Goal: Navigation & Orientation: Find specific page/section

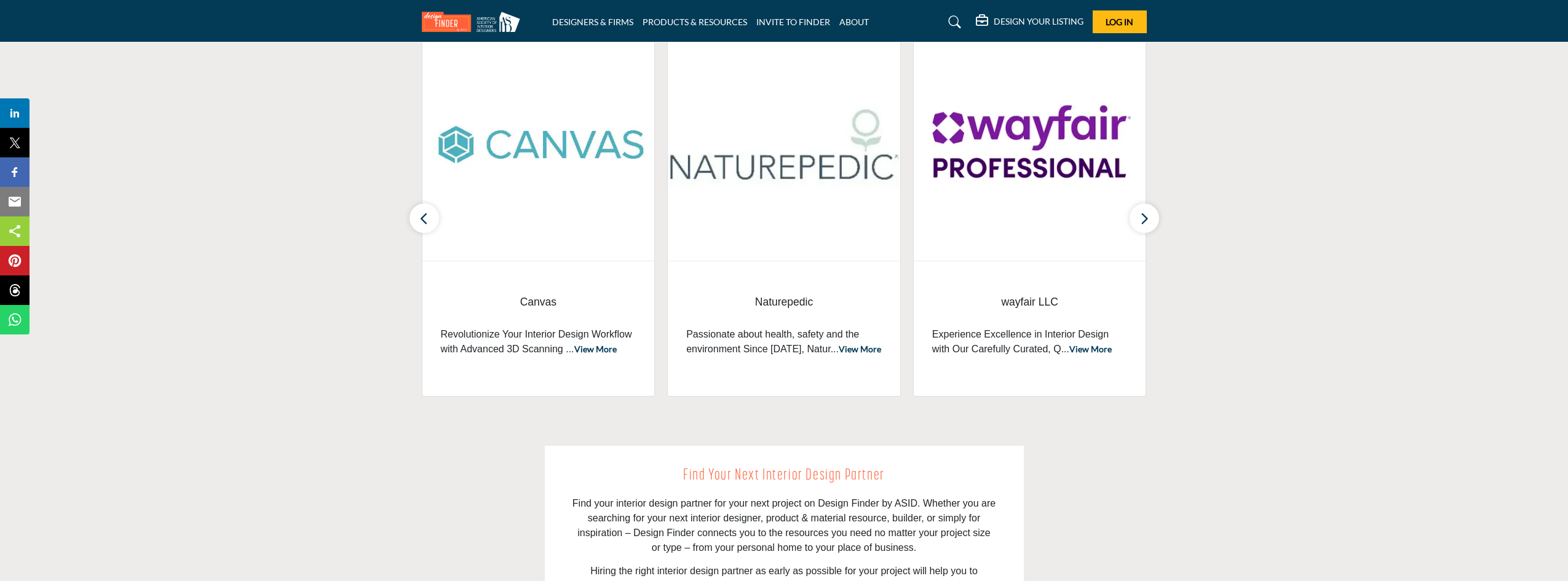
scroll to position [308, 0]
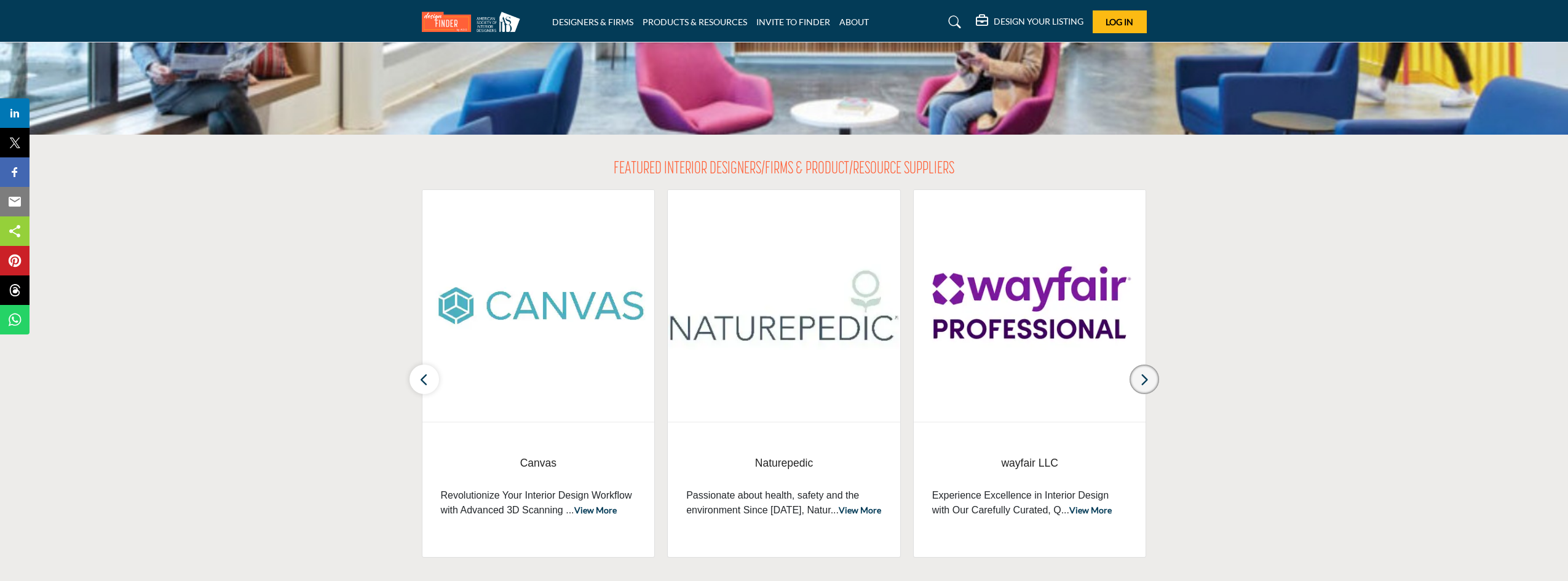
click at [1151, 388] on button "button" at bounding box center [1144, 379] width 30 height 30
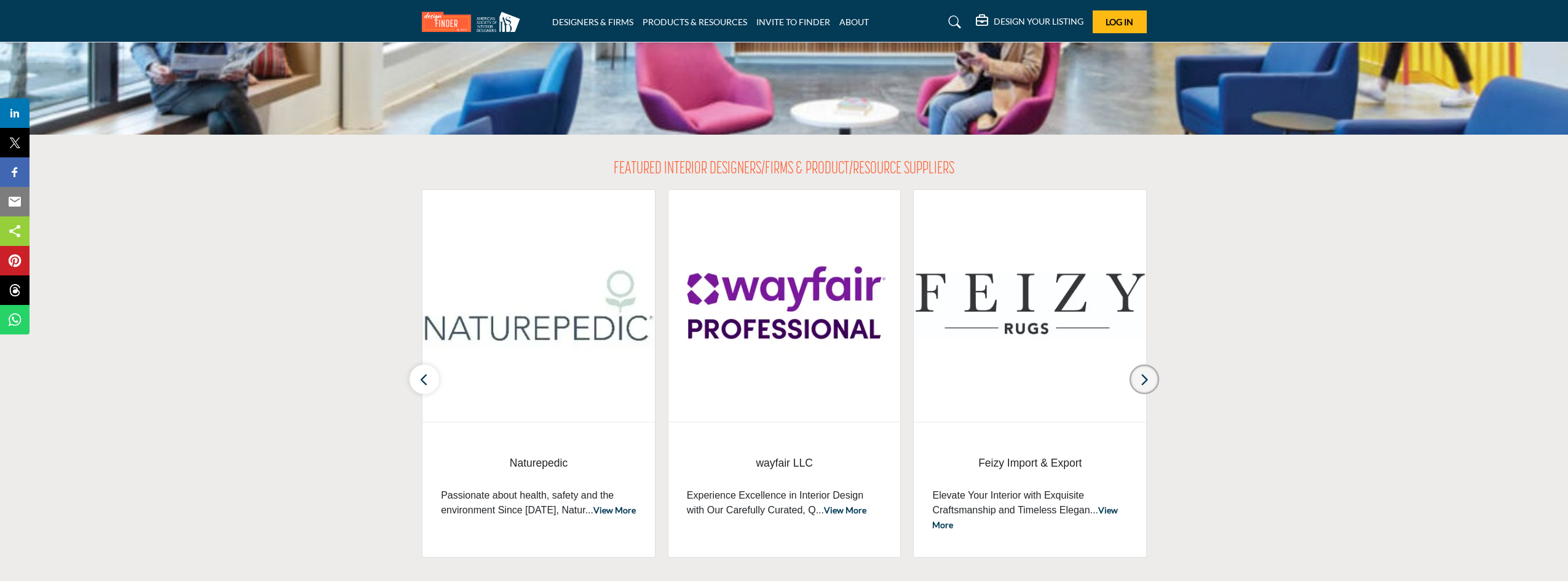
click at [1150, 388] on button "button" at bounding box center [1144, 379] width 30 height 30
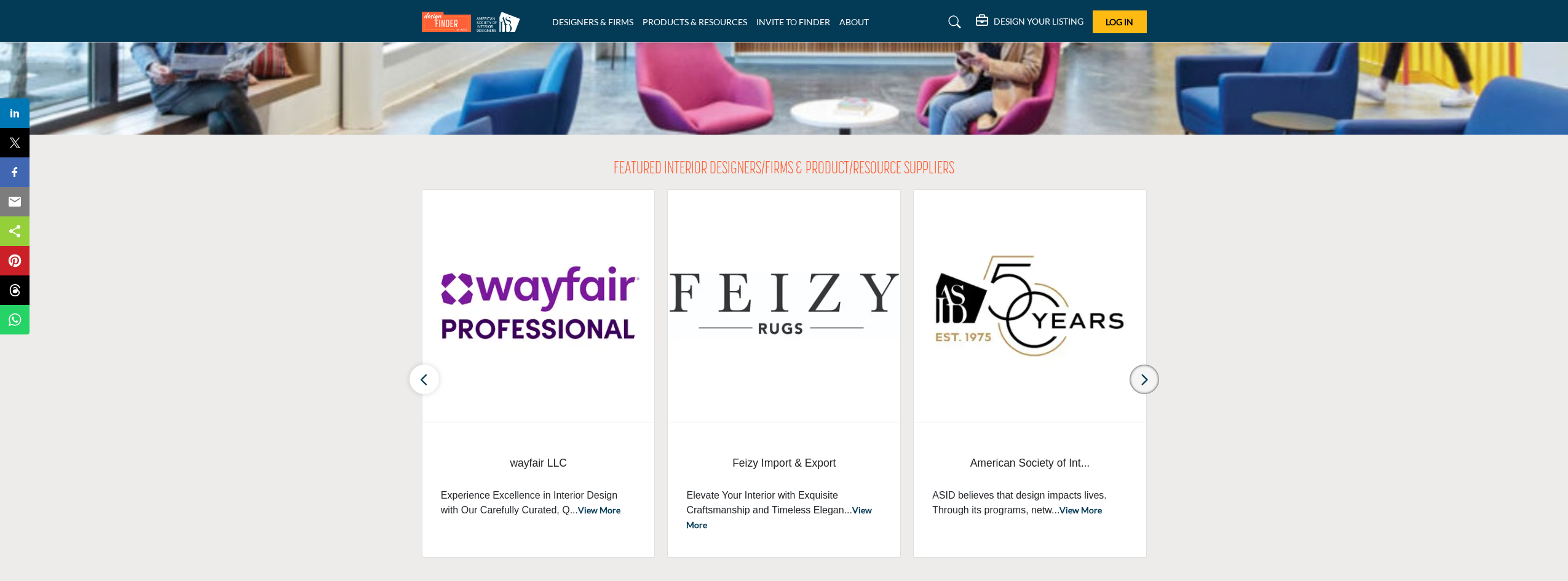
click at [1150, 388] on button "button" at bounding box center [1144, 379] width 30 height 30
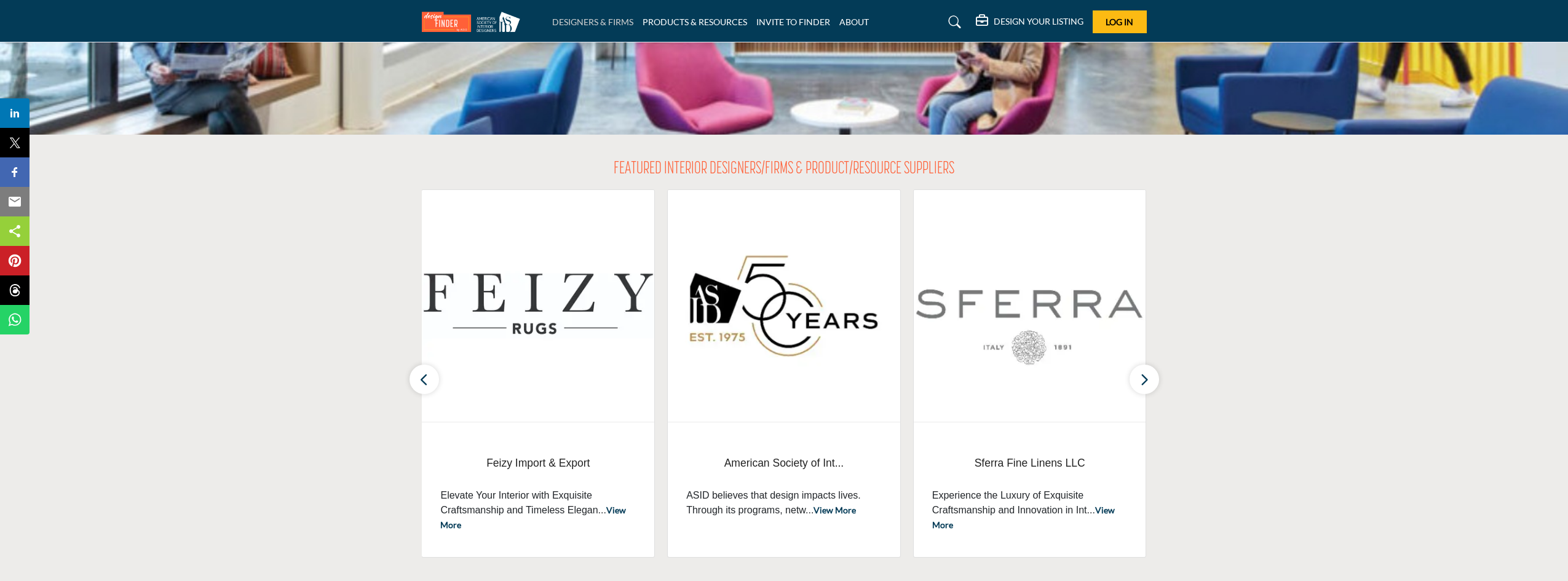
click at [583, 24] on link "DESIGNERS & FIRMS" at bounding box center [593, 22] width 81 height 10
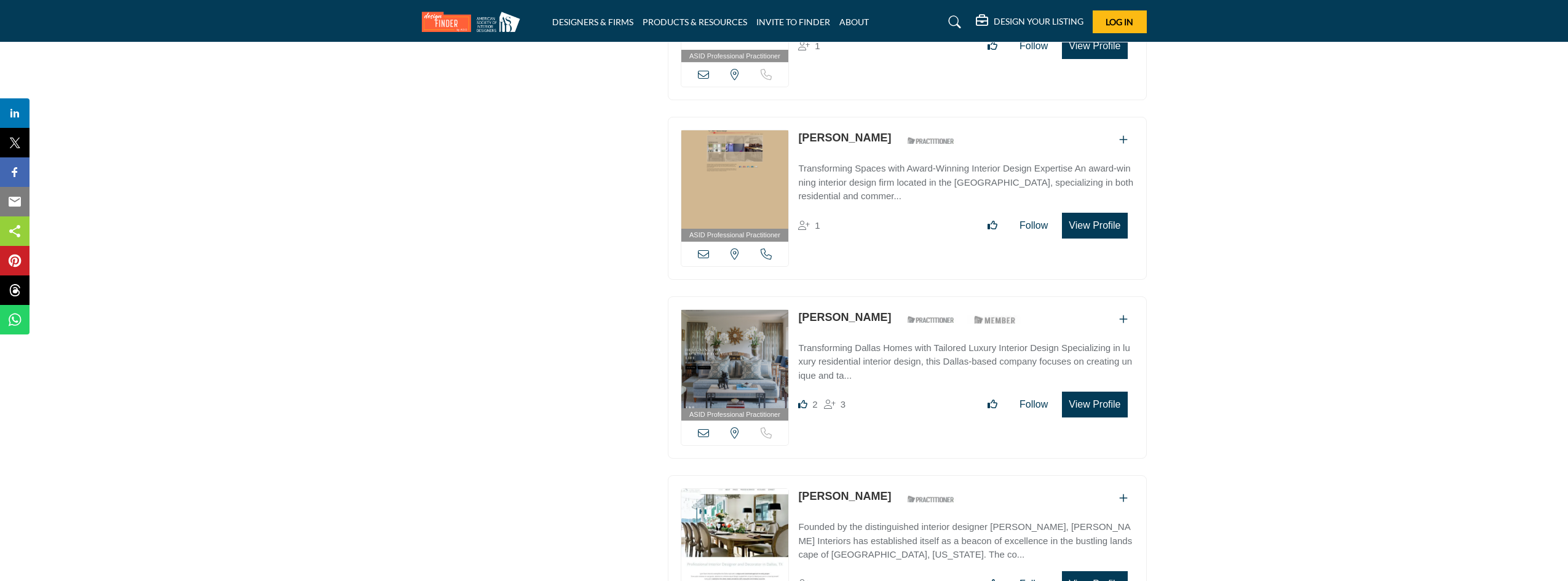
scroll to position [5654, 0]
